Goal: Entertainment & Leisure: Consume media (video, audio)

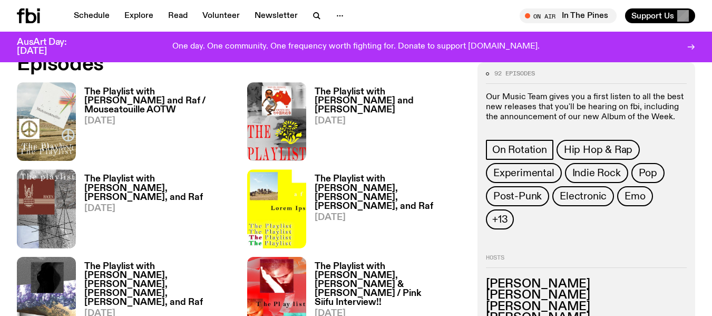
scroll to position [494, 0]
click at [87, 11] on link "Schedule" at bounding box center [91, 15] width 48 height 15
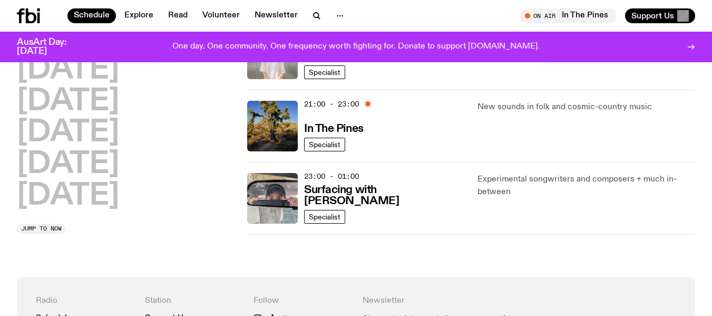
scroll to position [582, 0]
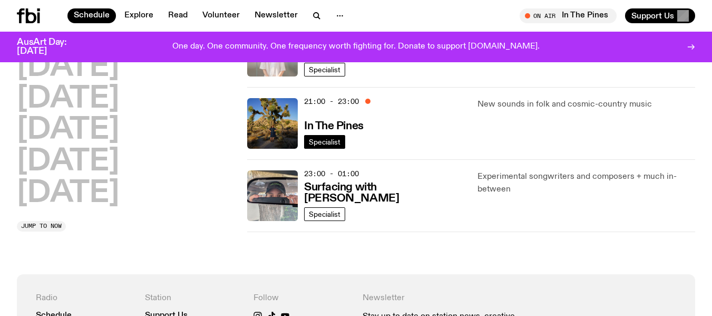
click at [329, 141] on span "Specialist" at bounding box center [325, 141] width 32 height 8
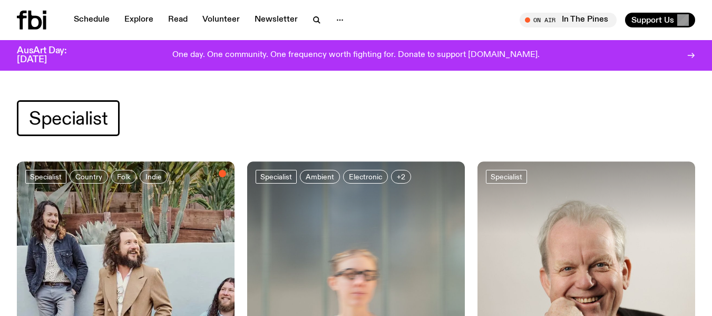
click at [71, 123] on span "Specialist" at bounding box center [68, 118] width 78 height 21
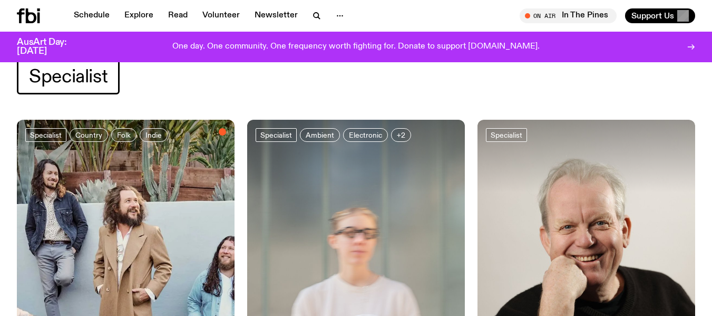
scroll to position [48, 0]
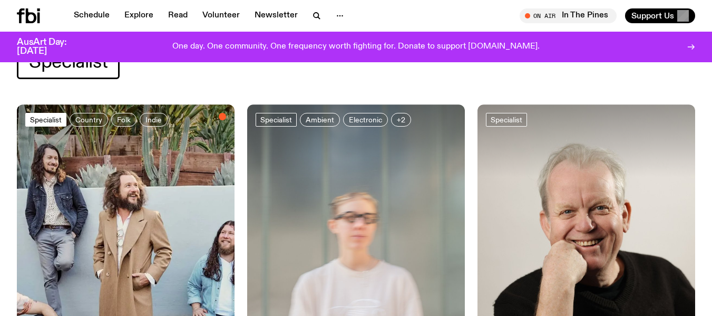
click at [50, 117] on span "Specialist" at bounding box center [46, 119] width 32 height 8
click at [116, 146] on div at bounding box center [126, 140] width 218 height 73
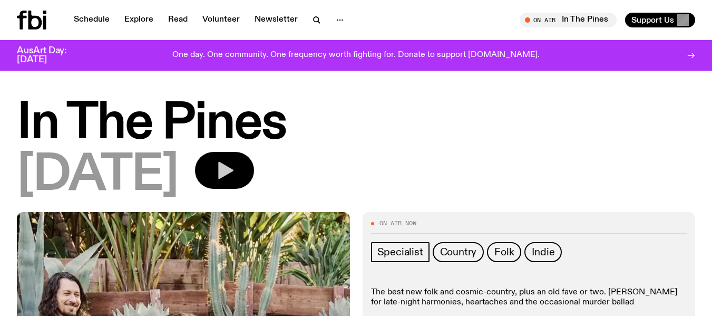
click at [233, 168] on icon "button" at bounding box center [225, 170] width 15 height 17
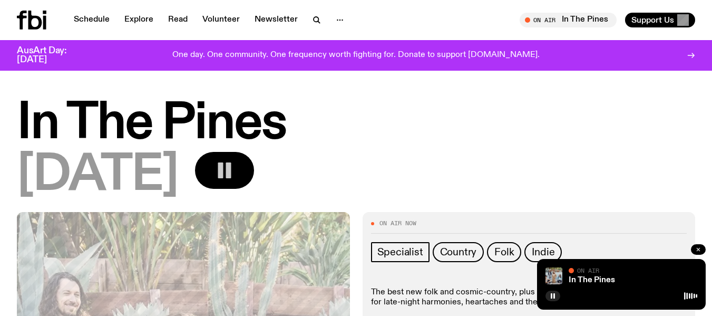
click at [699, 246] on icon "button" at bounding box center [698, 249] width 6 height 6
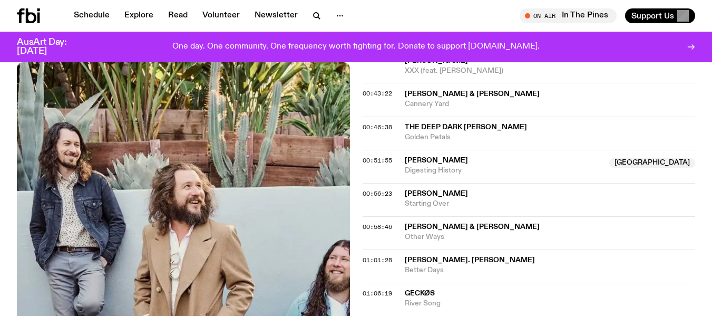
scroll to position [637, 0]
click at [445, 157] on span "[PERSON_NAME]" at bounding box center [436, 160] width 63 height 7
click at [444, 171] on span "Digesting History" at bounding box center [504, 171] width 199 height 10
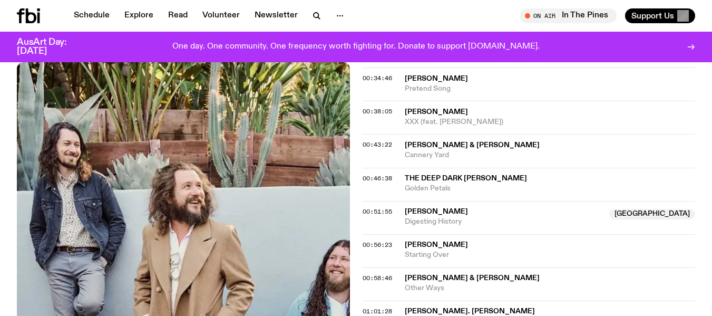
scroll to position [586, 0]
click at [503, 119] on span "XXX (feat. [PERSON_NAME])" at bounding box center [550, 122] width 291 height 10
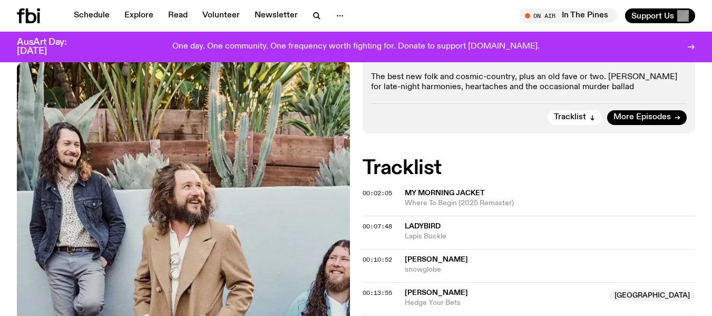
scroll to position [206, 0]
click at [587, 115] on button "Tracklist" at bounding box center [574, 118] width 54 height 15
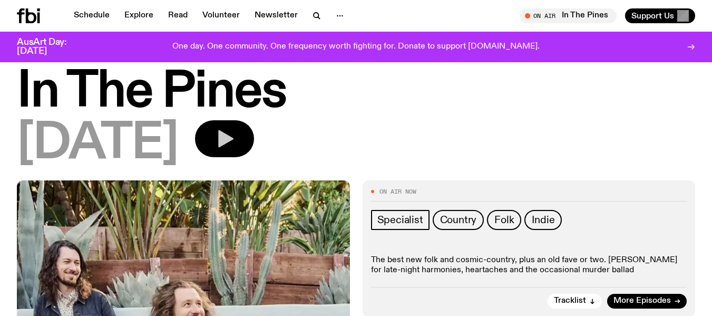
scroll to position [26, 0]
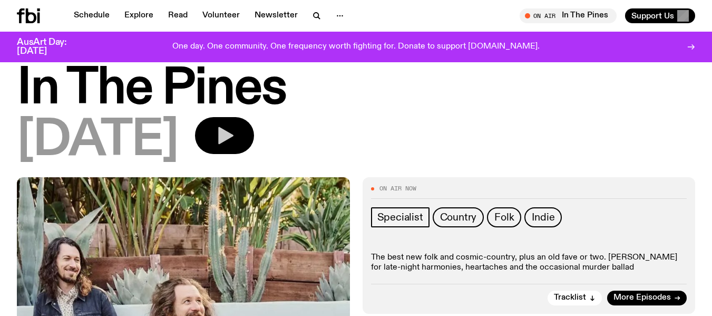
click at [233, 135] on icon "button" at bounding box center [225, 135] width 15 height 17
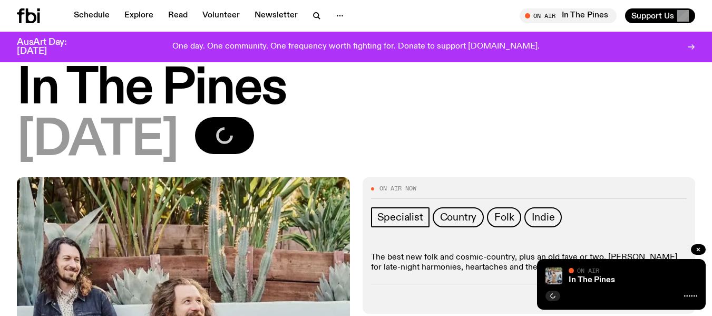
drag, startPoint x: 604, startPoint y: 284, endPoint x: 674, endPoint y: 273, distance: 70.9
click at [674, 273] on div "On Air" at bounding box center [632, 271] width 129 height 8
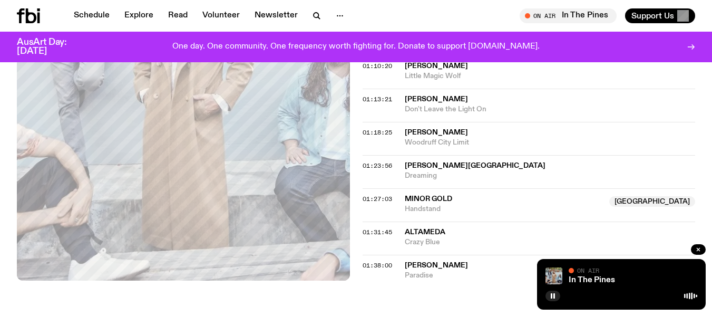
scroll to position [899, 0]
click at [597, 292] on div at bounding box center [621, 294] width 152 height 13
click at [698, 248] on icon "button" at bounding box center [698, 249] width 6 height 6
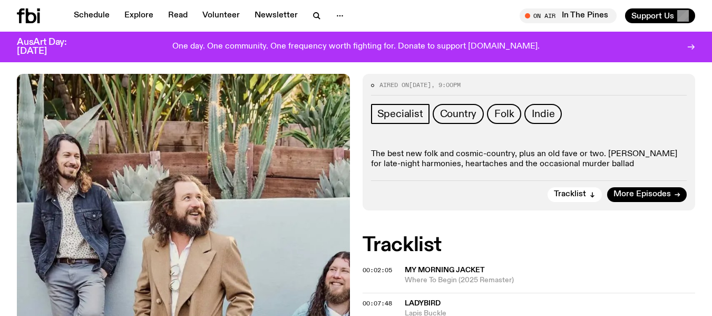
scroll to position [129, 0]
